Goal: Information Seeking & Learning: Learn about a topic

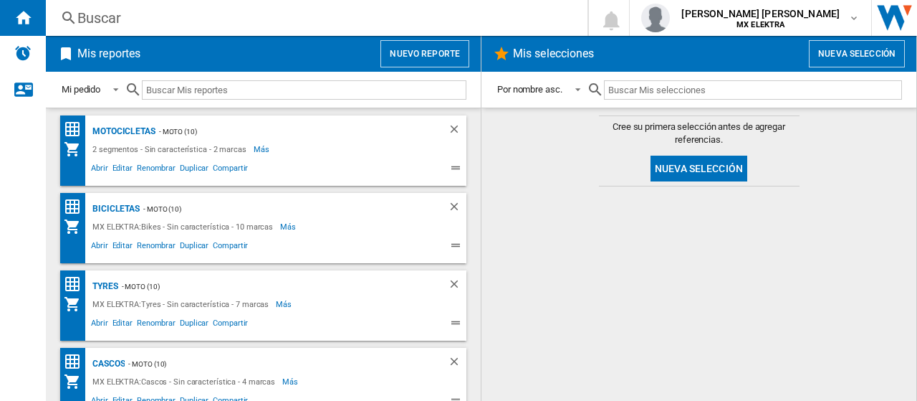
click at [113, 16] on div "Buscar" at bounding box center [313, 18] width 473 height 20
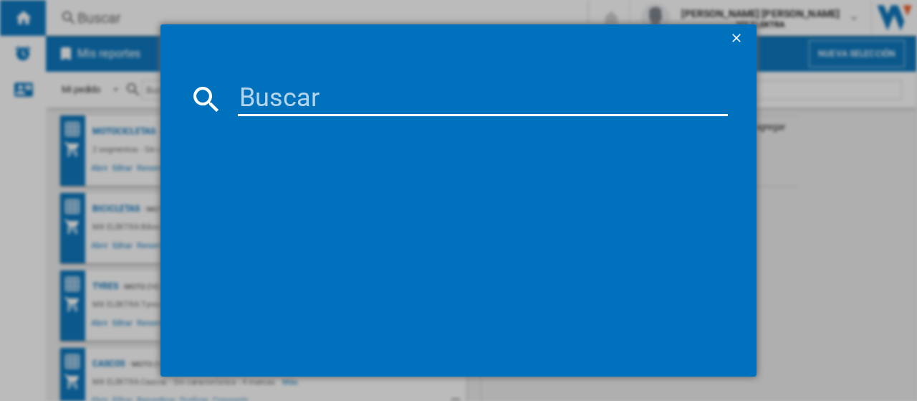
click at [300, 101] on input at bounding box center [483, 99] width 490 height 34
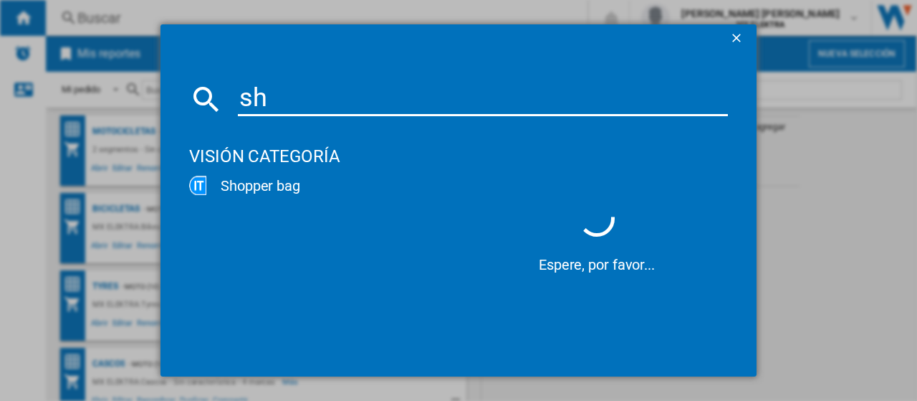
type input "s"
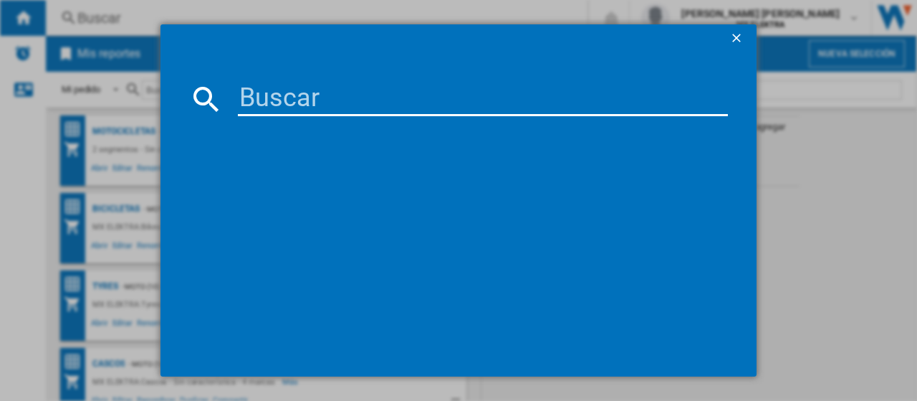
click at [833, 219] on div at bounding box center [458, 200] width 917 height 401
click at [735, 41] on ng-md-icon "getI18NText('BUTTONS.CLOSE_DIALOG')" at bounding box center [738, 39] width 17 height 17
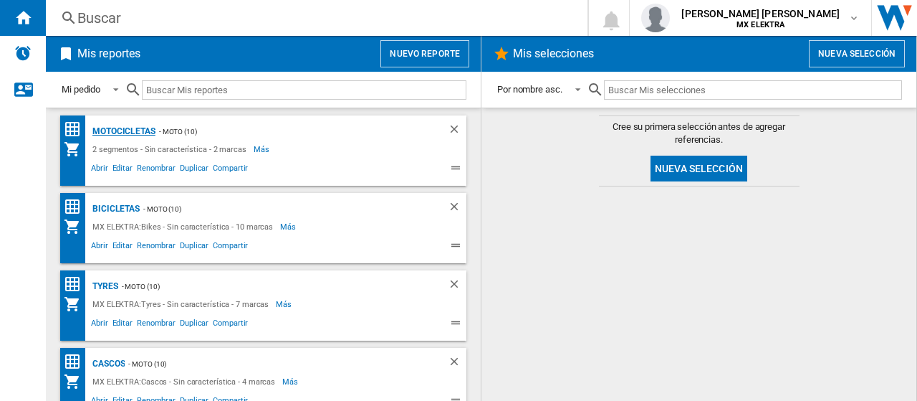
click at [133, 130] on div "Motocicletas" at bounding box center [122, 132] width 67 height 18
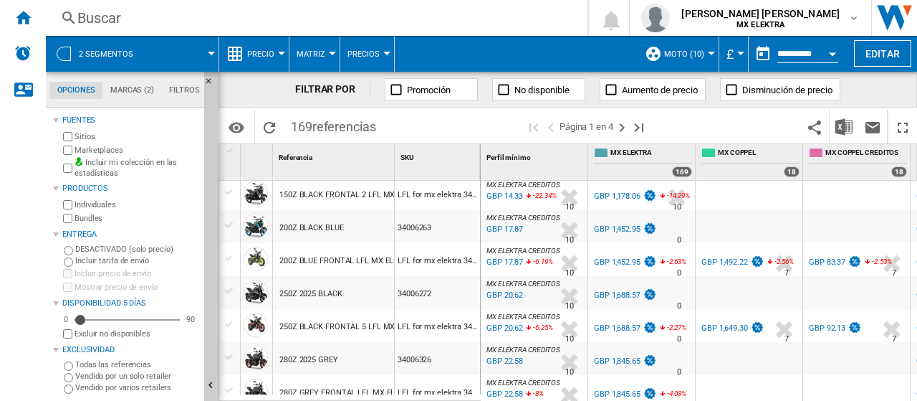
click at [426, 261] on div "LFL for mx elektra 34006263" at bounding box center [437, 259] width 85 height 33
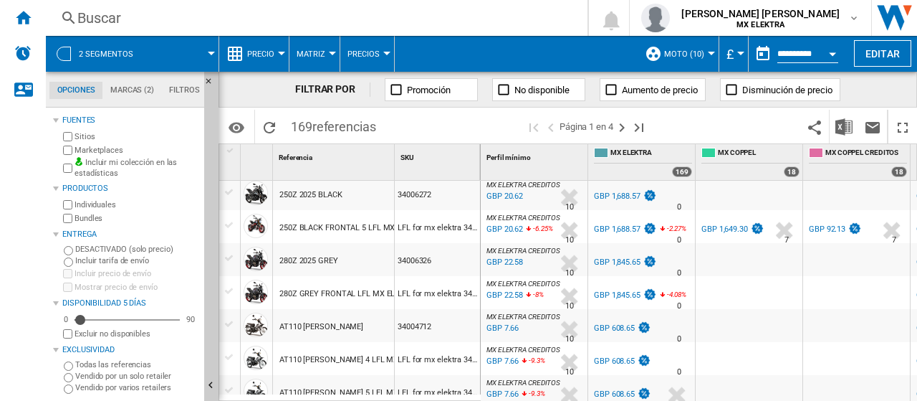
scroll to position [403, 0]
click at [738, 52] on div "Currency" at bounding box center [740, 54] width 7 height 4
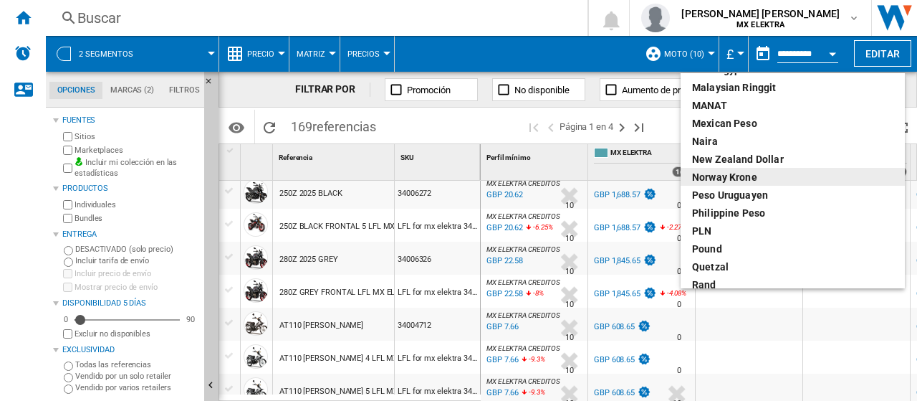
scroll to position [430, 0]
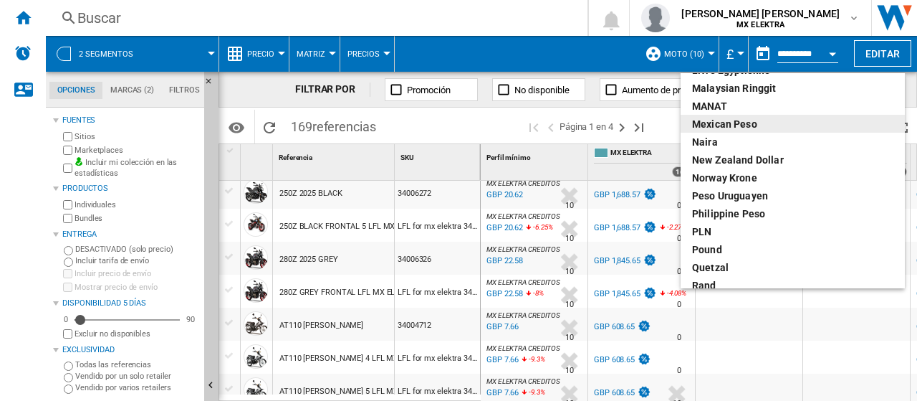
click at [735, 117] on div "Mexican peso" at bounding box center [792, 124] width 201 height 14
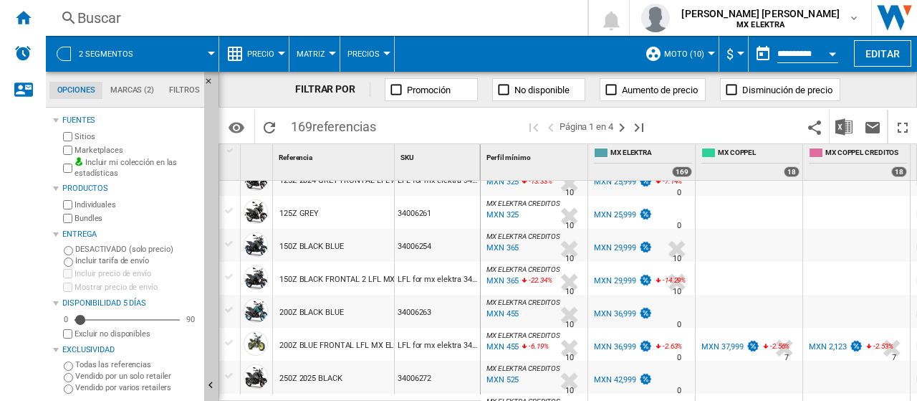
scroll to position [276, 0]
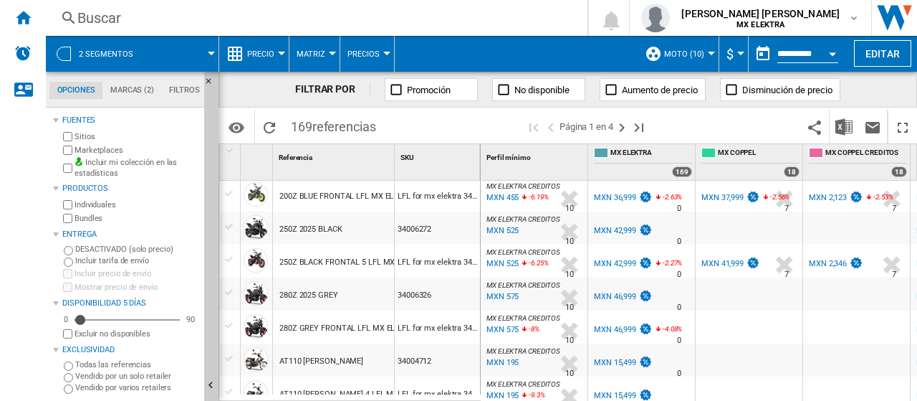
click at [517, 302] on div "MXN 575" at bounding box center [501, 297] width 34 height 14
click at [507, 264] on div "MXN 525" at bounding box center [501, 264] width 34 height 14
click at [723, 262] on div "MXN 41,999" at bounding box center [723, 263] width 42 height 9
click at [333, 52] on div at bounding box center [332, 54] width 7 height 4
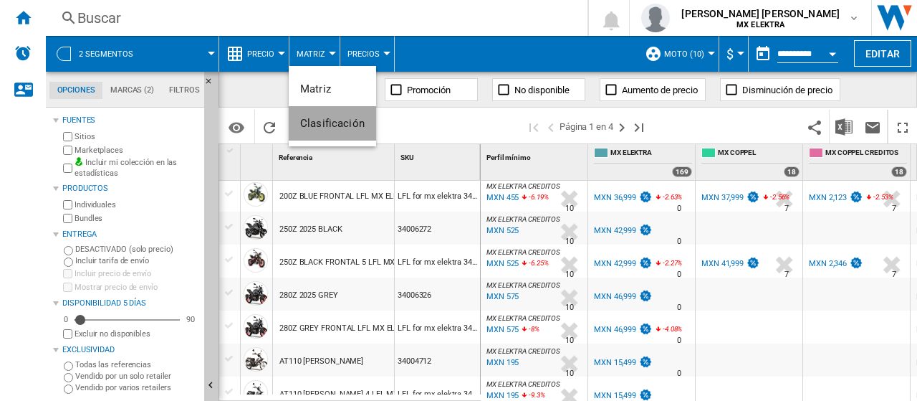
click at [337, 125] on span "Clasificación" at bounding box center [332, 123] width 64 height 13
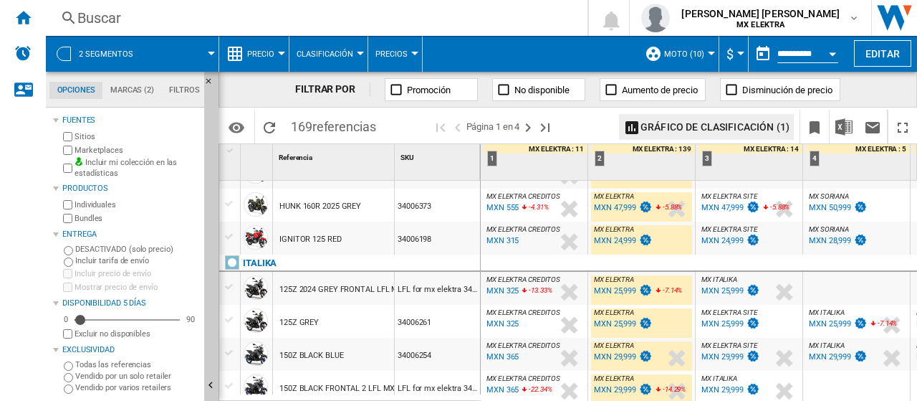
scroll to position [196, 0]
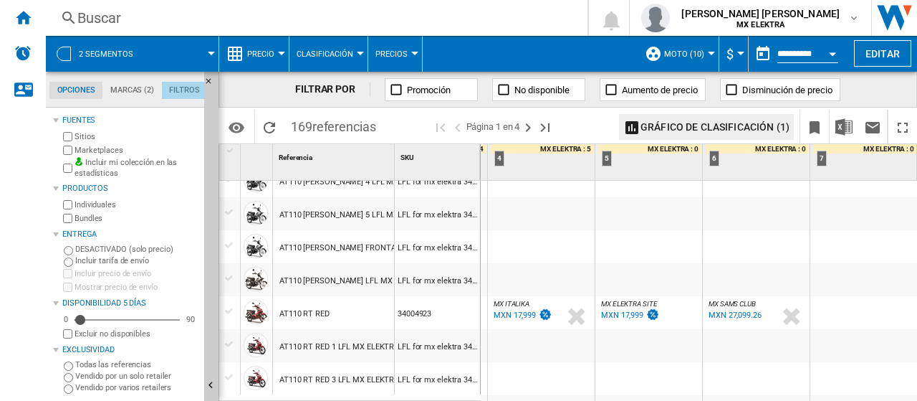
click at [187, 87] on md-tab-item "Filtros" at bounding box center [184, 90] width 45 height 17
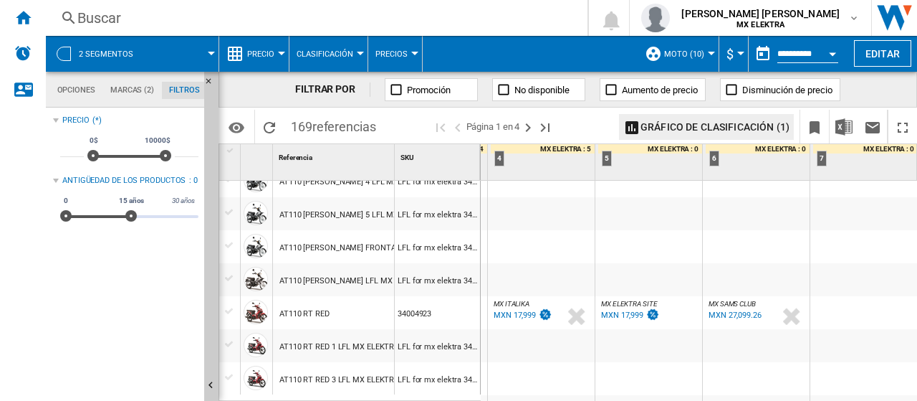
click at [187, 87] on md-tab-item "Filtros" at bounding box center [184, 90] width 45 height 17
click at [82, 90] on md-tab-item "Opciones" at bounding box center [75, 90] width 53 height 17
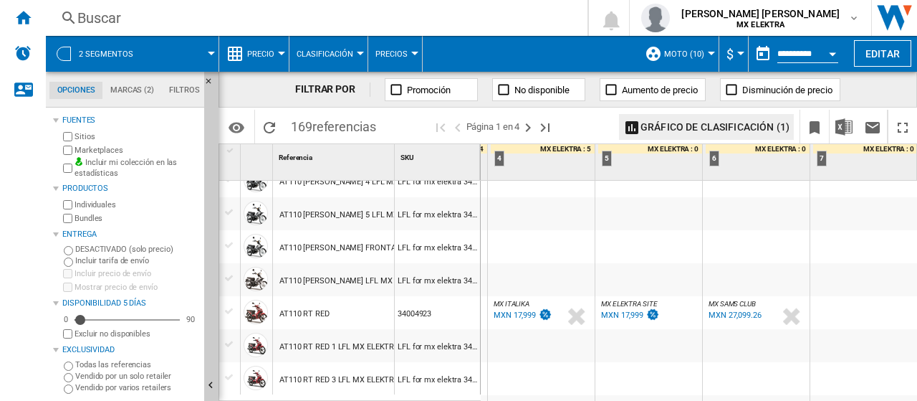
click at [211, 52] on div at bounding box center [211, 54] width 7 height 4
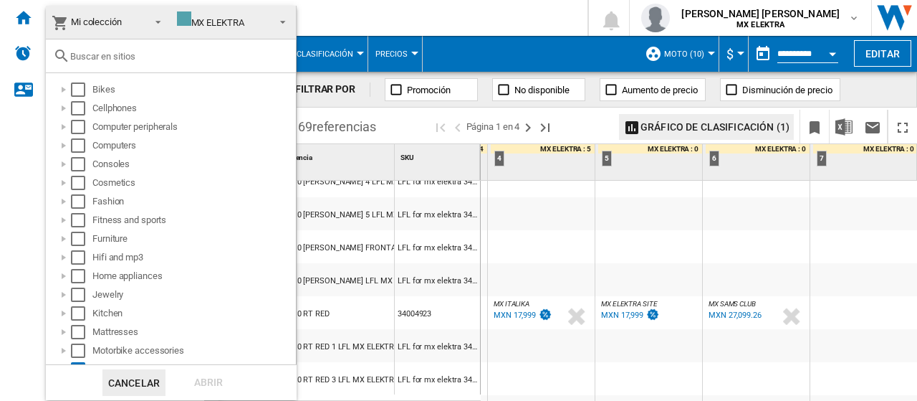
click at [276, 21] on span at bounding box center [278, 21] width 17 height 20
click at [0, 0] on md-option "MX ELEKTRA" at bounding box center [0, 0] width 0 height 0
click at [276, 21] on span at bounding box center [278, 21] width 17 height 20
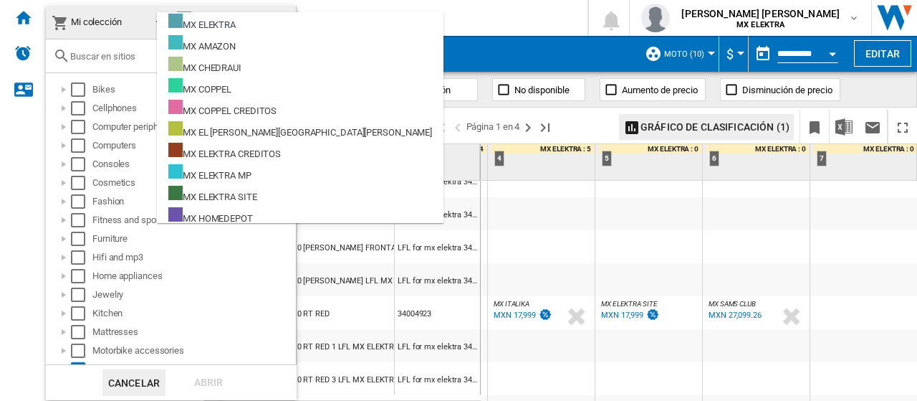
click at [833, 180] on md-backdrop at bounding box center [458, 200] width 917 height 401
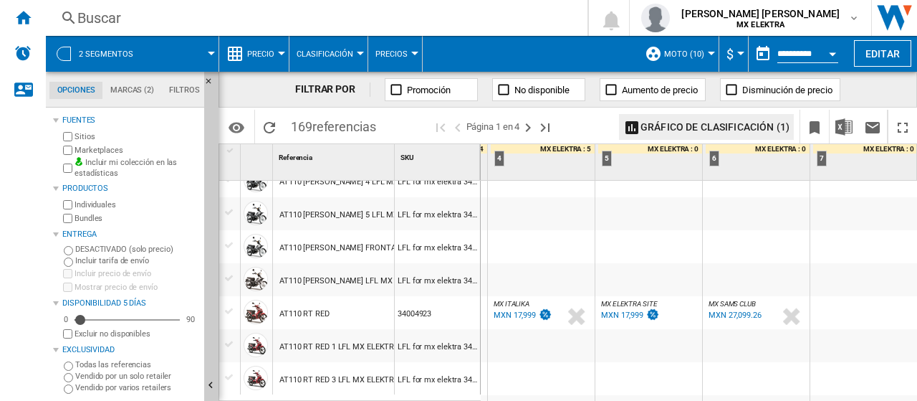
click at [205, 53] on span at bounding box center [182, 54] width 58 height 36
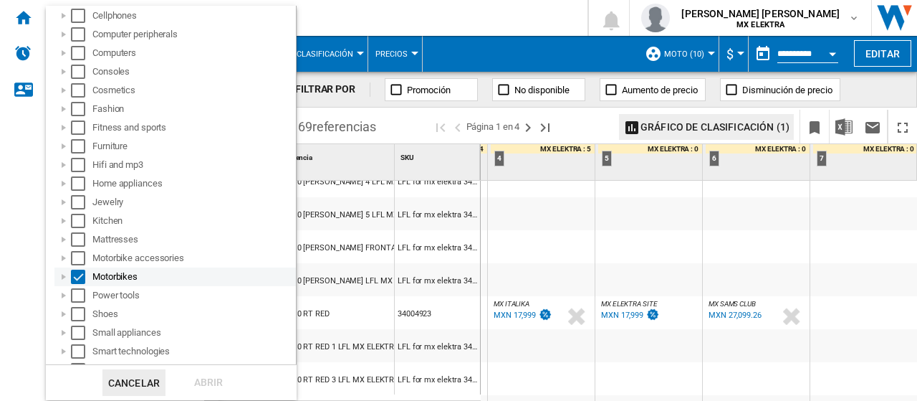
click at [79, 277] on div "Select" at bounding box center [78, 276] width 14 height 14
click at [81, 274] on div "Select" at bounding box center [78, 276] width 14 height 14
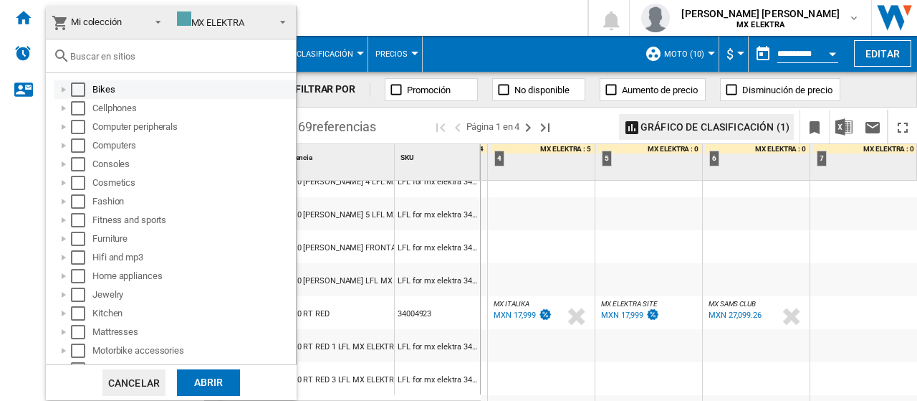
click at [81, 87] on div "Select" at bounding box center [78, 89] width 14 height 14
click at [198, 385] on div "Abrir" at bounding box center [208, 382] width 63 height 27
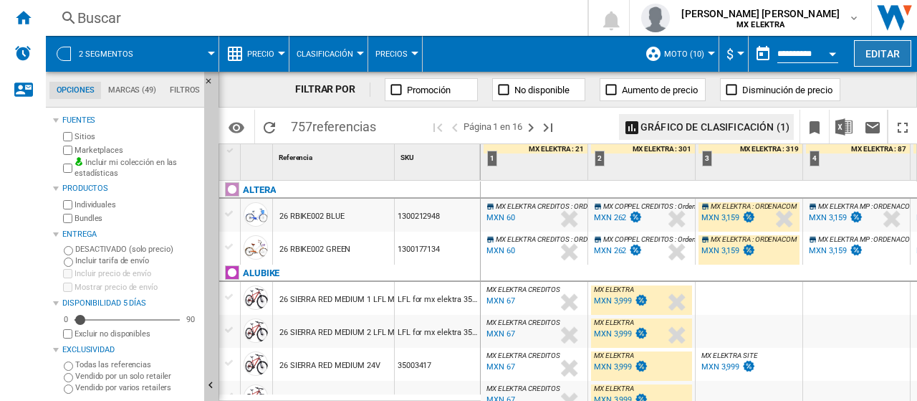
click at [875, 59] on button "Editar" at bounding box center [882, 53] width 57 height 27
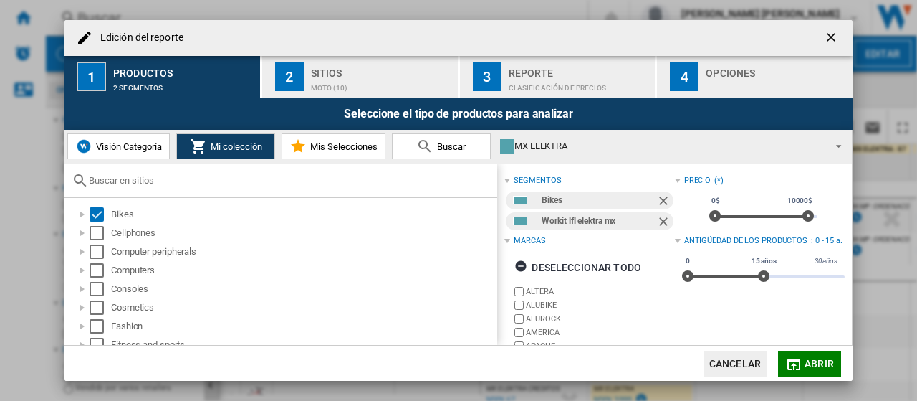
click at [831, 31] on ng-md-icon "getI18NText('BUTTONS.CLOSE_DIALOG')" at bounding box center [832, 38] width 17 height 17
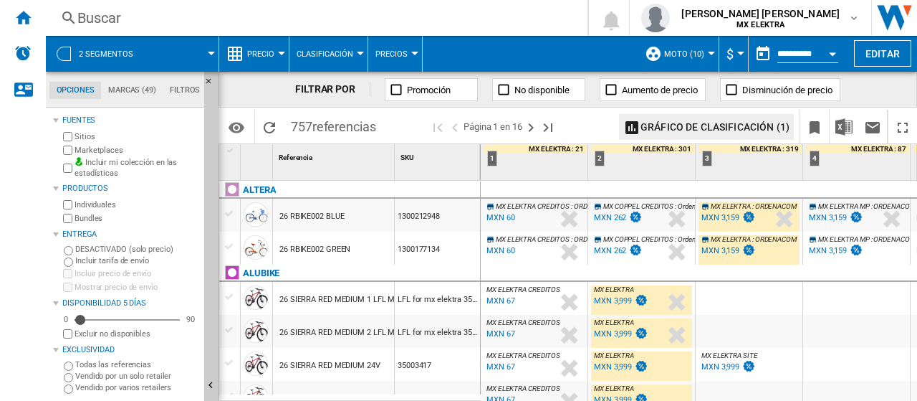
click at [202, 52] on span at bounding box center [182, 54] width 58 height 36
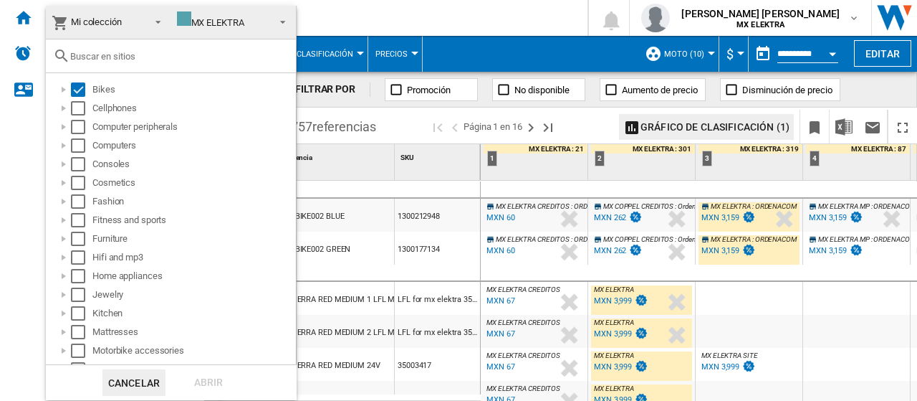
click at [492, 57] on md-backdrop at bounding box center [458, 200] width 917 height 401
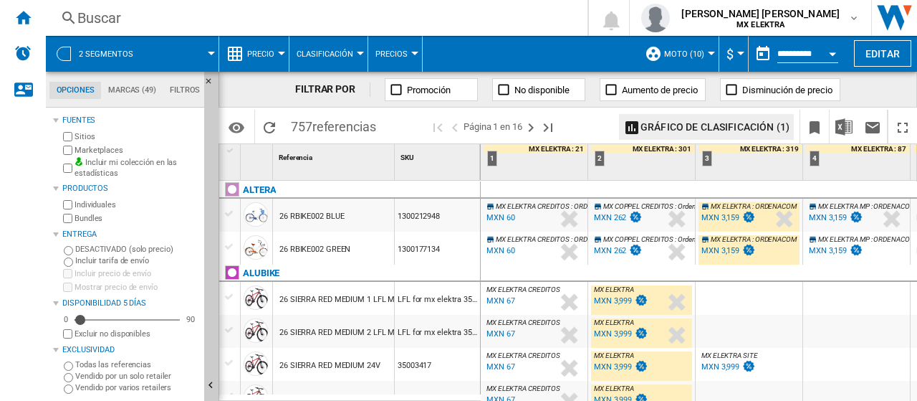
click at [276, 48] on button "Precio" at bounding box center [264, 54] width 34 height 36
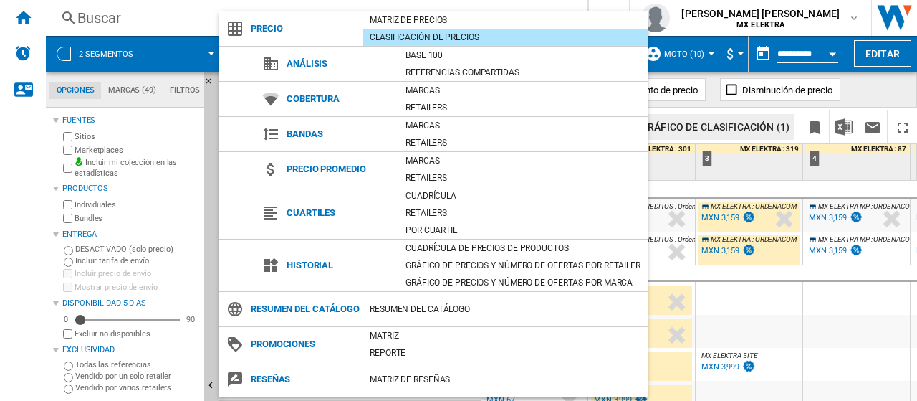
drag, startPoint x: 828, startPoint y: 309, endPoint x: 881, endPoint y: 280, distance: 60.3
click at [881, 280] on md-backdrop at bounding box center [458, 200] width 917 height 401
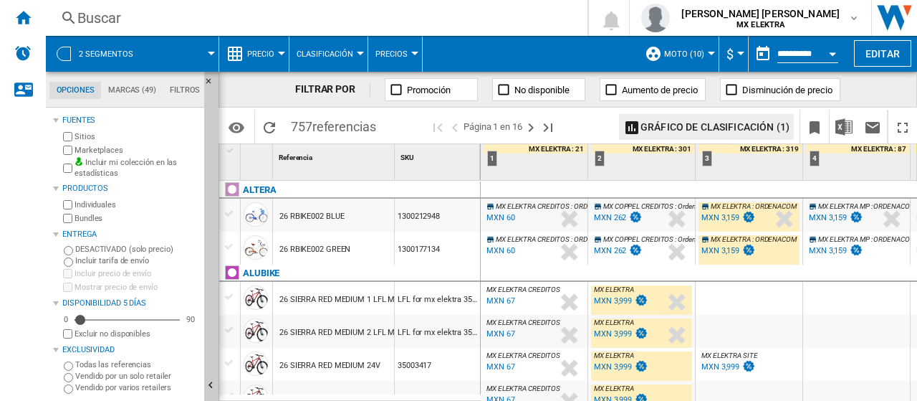
click at [881, 280] on div at bounding box center [856, 272] width 107 height 17
click at [15, 197] on wk-sidenav "NEW" at bounding box center [23, 200] width 46 height 401
click at [4, 229] on wk-sidenav "NEW" at bounding box center [23, 200] width 46 height 401
click at [340, 22] on div "Buscar" at bounding box center [313, 18] width 473 height 20
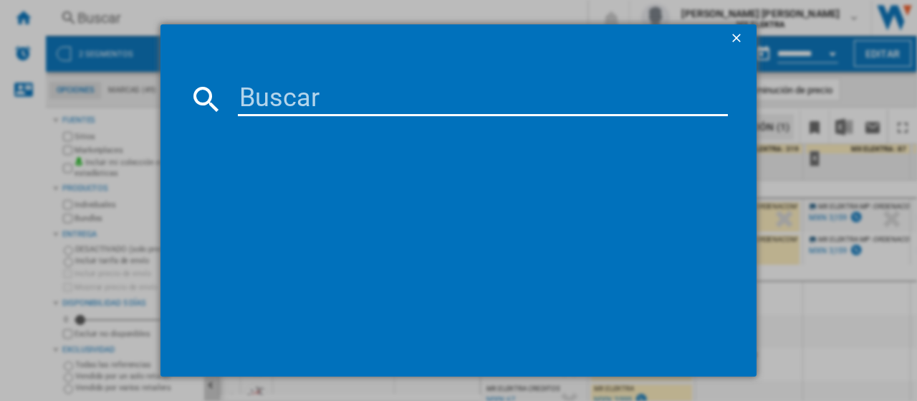
click at [737, 37] on ng-md-icon "getI18NText('BUTTONS.CLOSE_DIALOG')" at bounding box center [738, 39] width 17 height 17
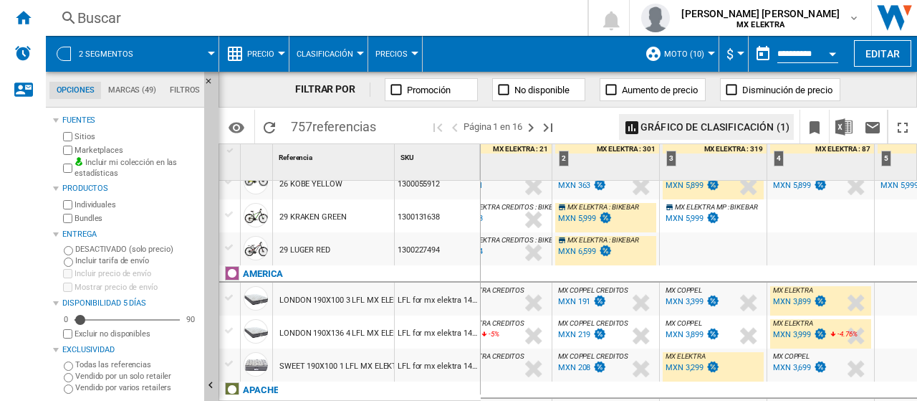
scroll to position [330, 36]
